Goal: Task Accomplishment & Management: Manage account settings

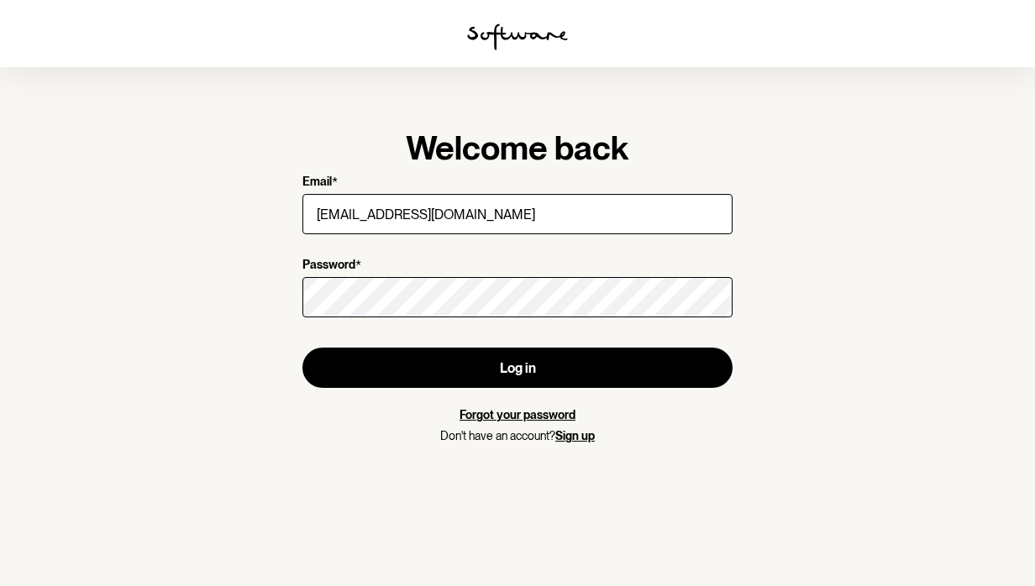
type input "[EMAIL_ADDRESS][DOMAIN_NAME]"
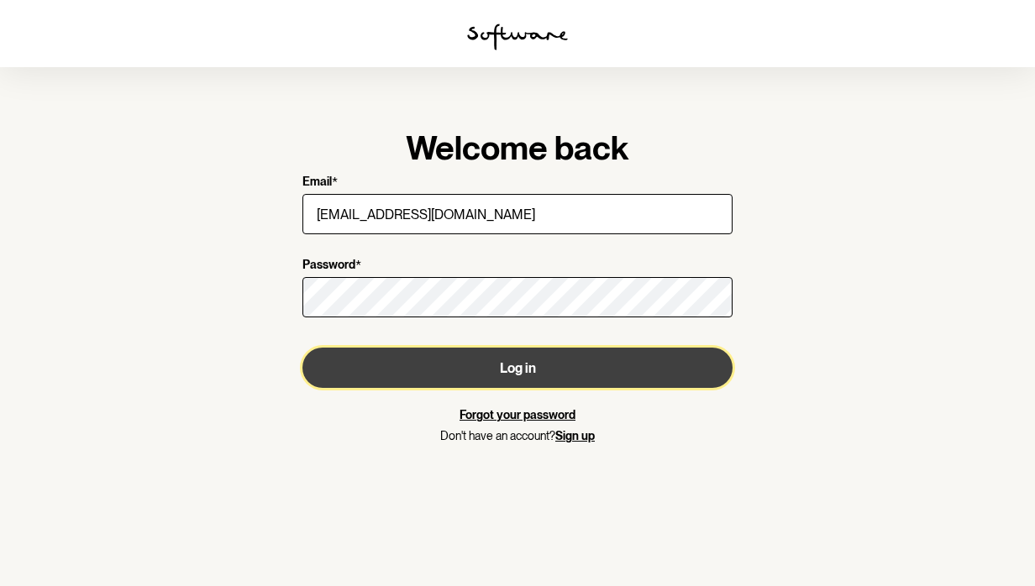
click at [536, 372] on button "Log in" at bounding box center [517, 368] width 430 height 40
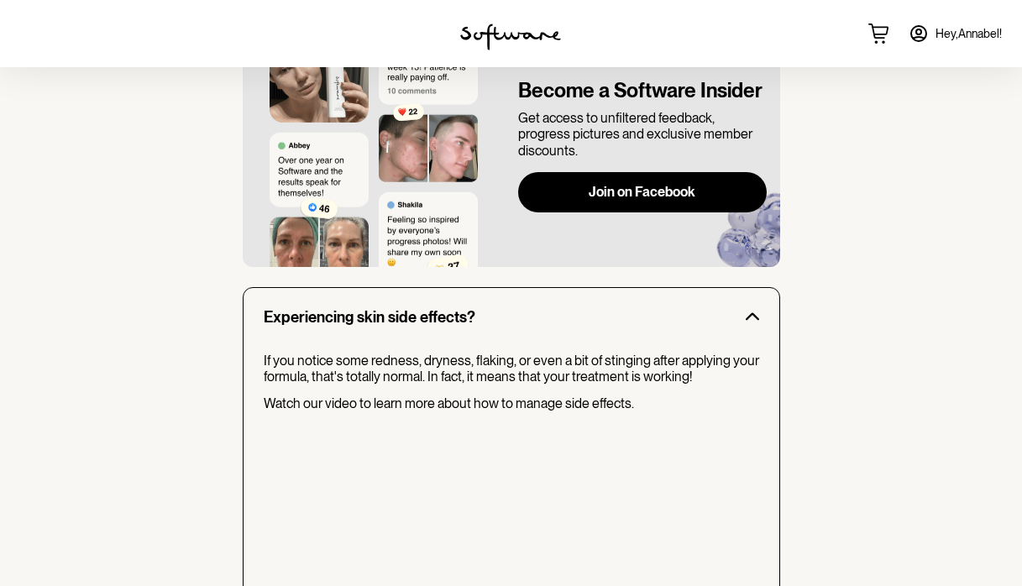
scroll to position [1467, 0]
